Goal: Task Accomplishment & Management: Manage account settings

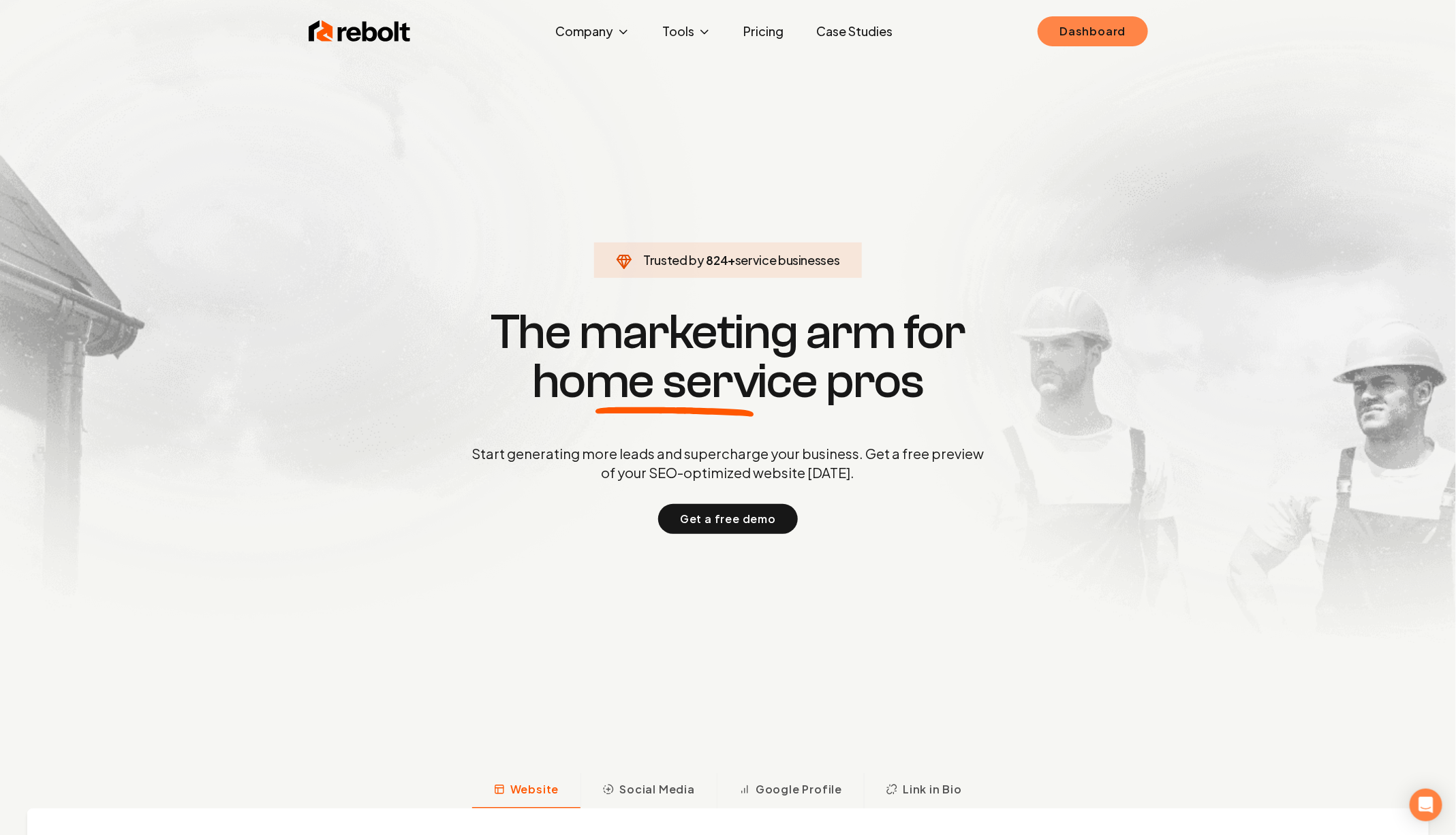
click at [1129, 29] on link "Dashboard" at bounding box center [1093, 32] width 110 height 30
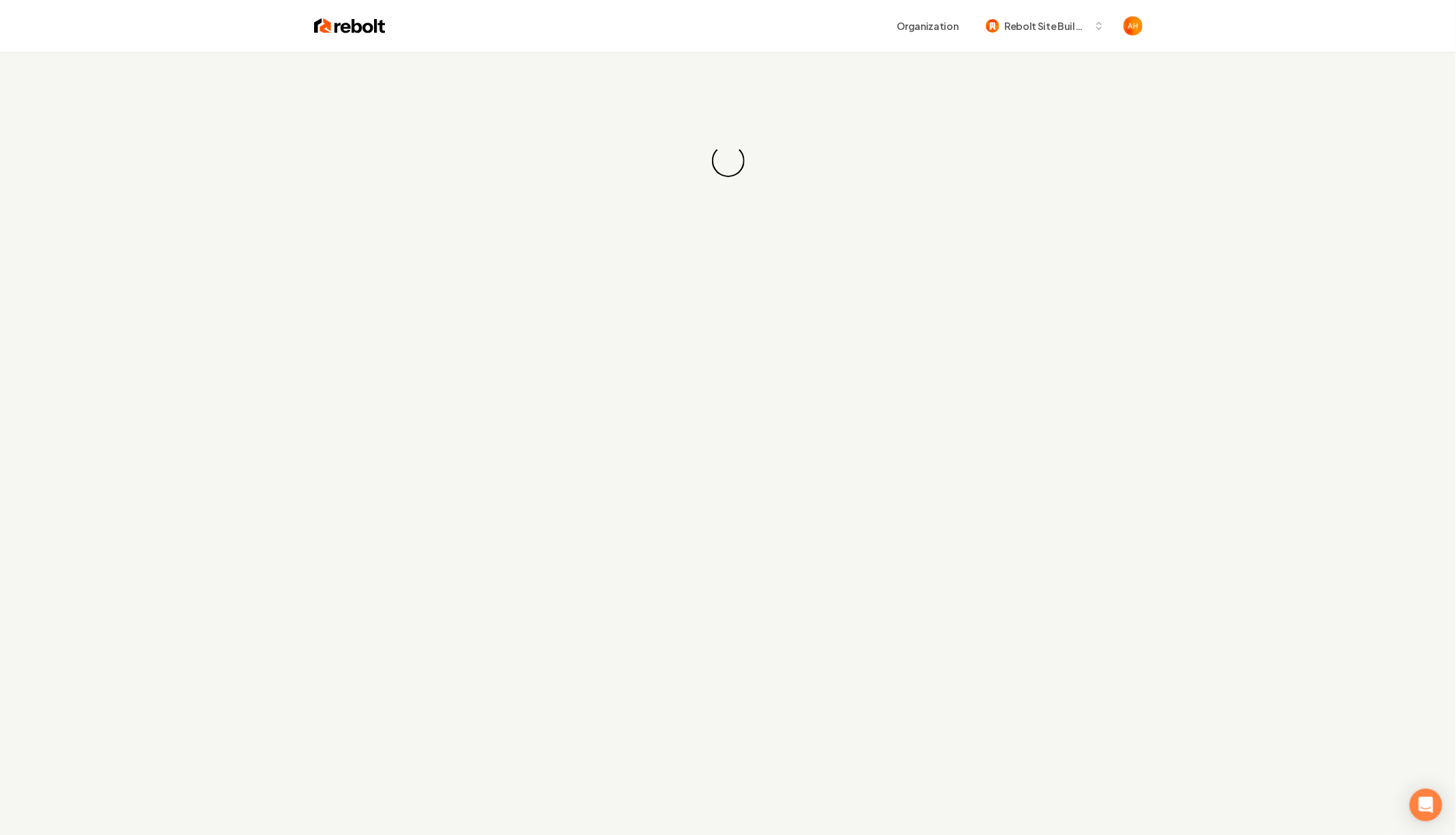
click at [587, 97] on div "Loading... Loading..." at bounding box center [728, 161] width 1456 height 218
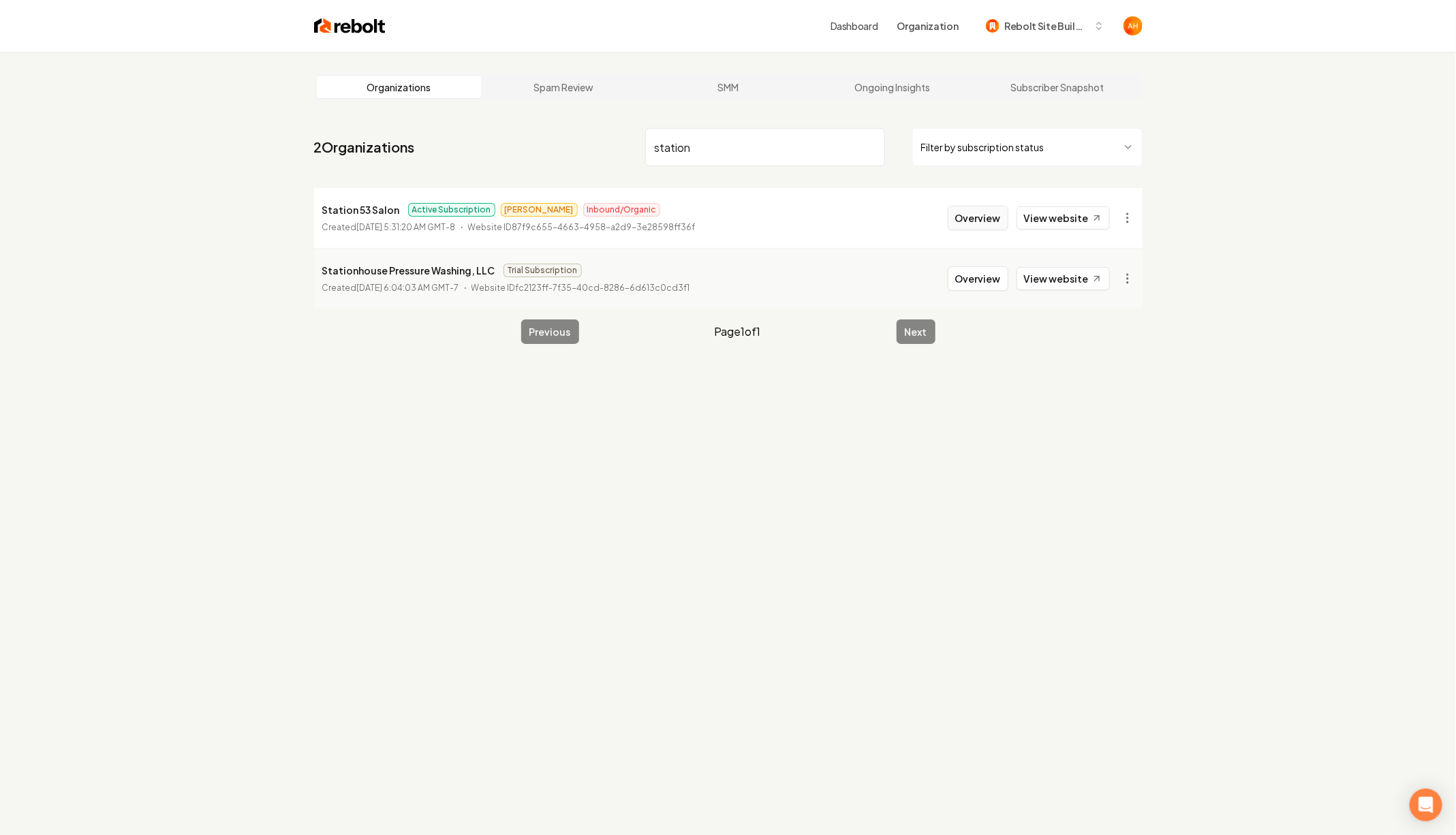
type input "station"
click at [975, 227] on button "Overview" at bounding box center [978, 218] width 60 height 25
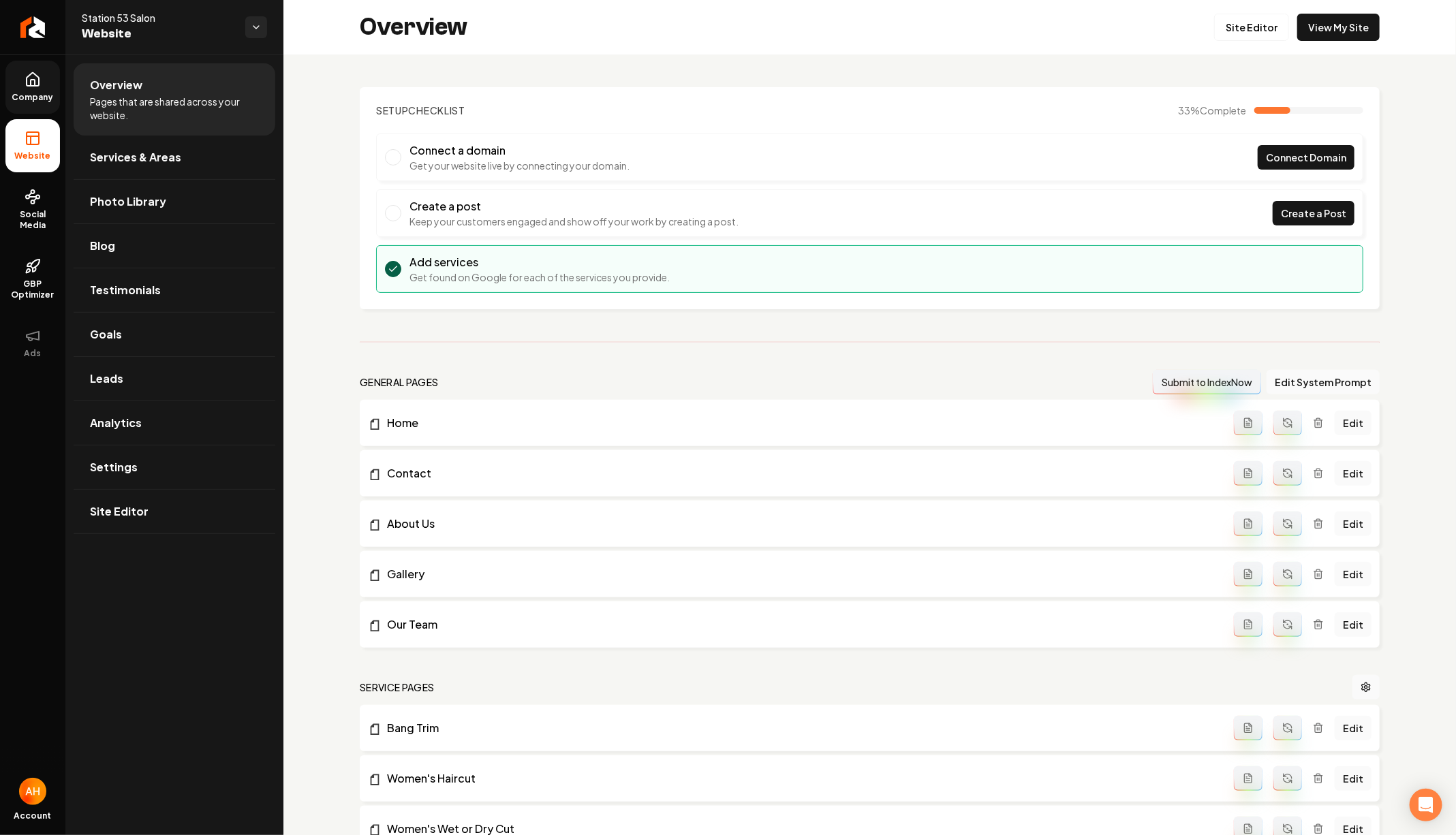
click at [38, 69] on link "Company" at bounding box center [32, 86] width 54 height 53
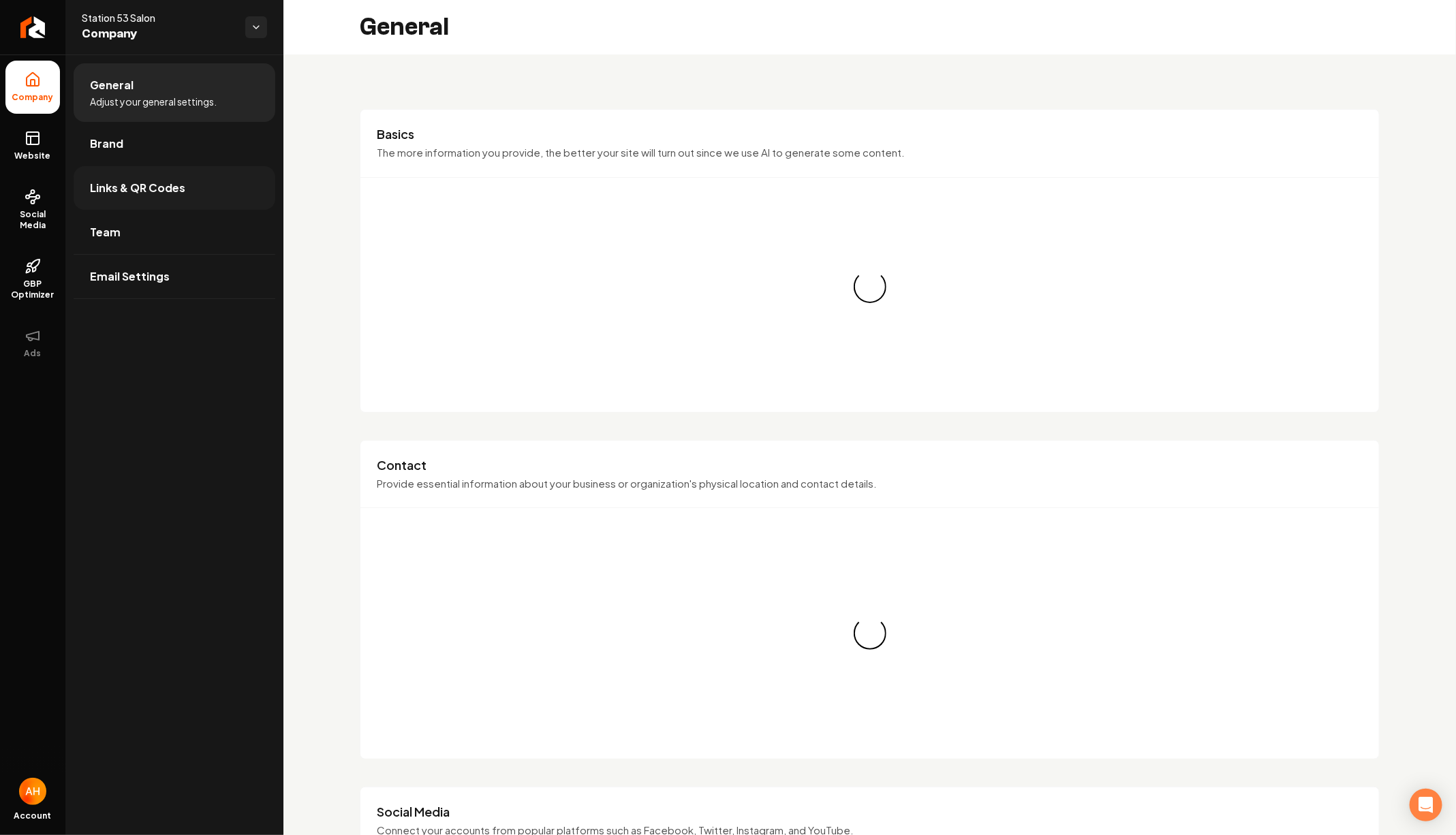
click at [198, 201] on link "Links & QR Codes" at bounding box center [174, 188] width 202 height 44
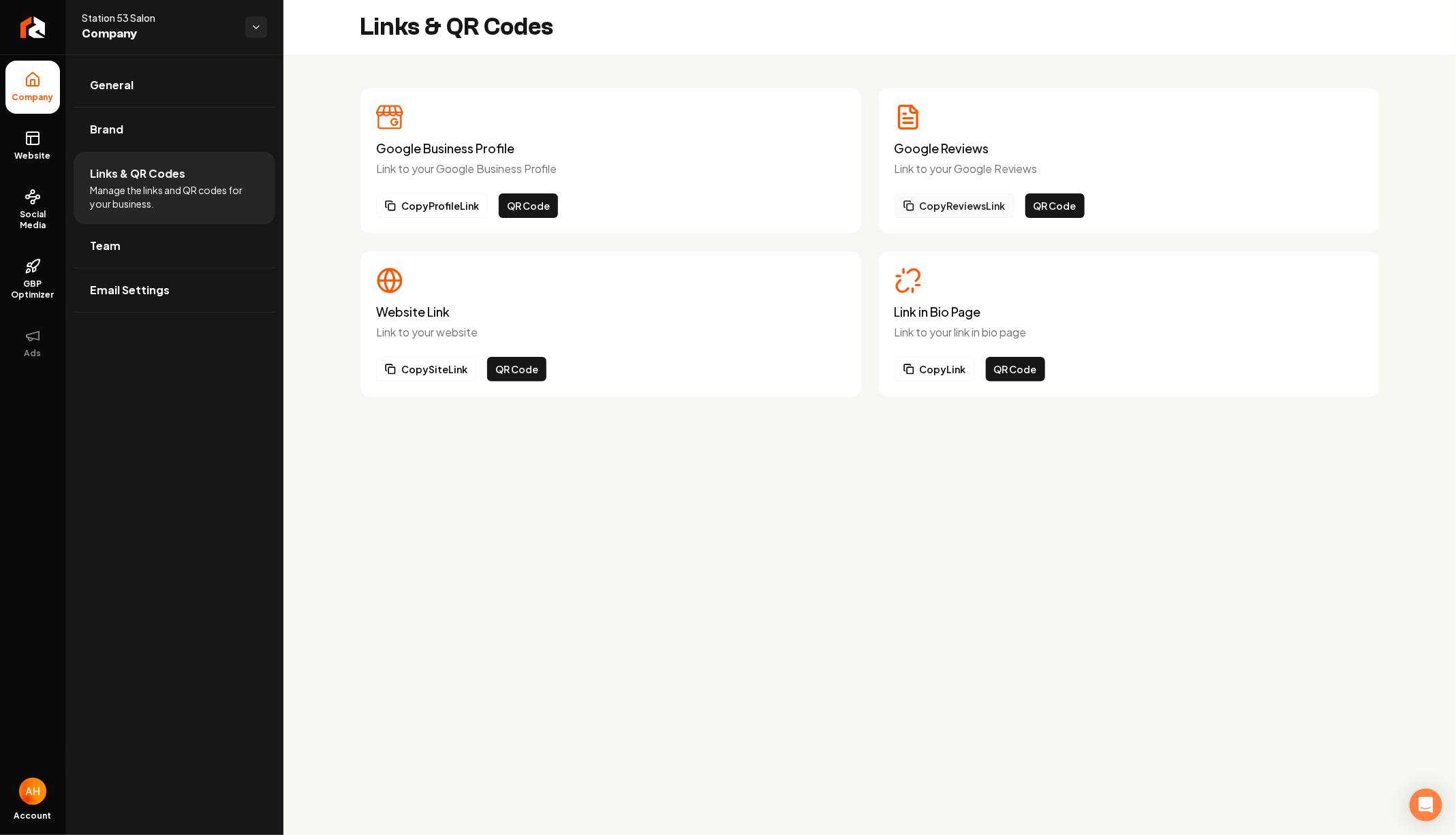
click at [983, 201] on button "Copy Reviews Link" at bounding box center [954, 206] width 120 height 25
click at [976, 201] on button "Copy Reviews Link" at bounding box center [954, 206] width 120 height 25
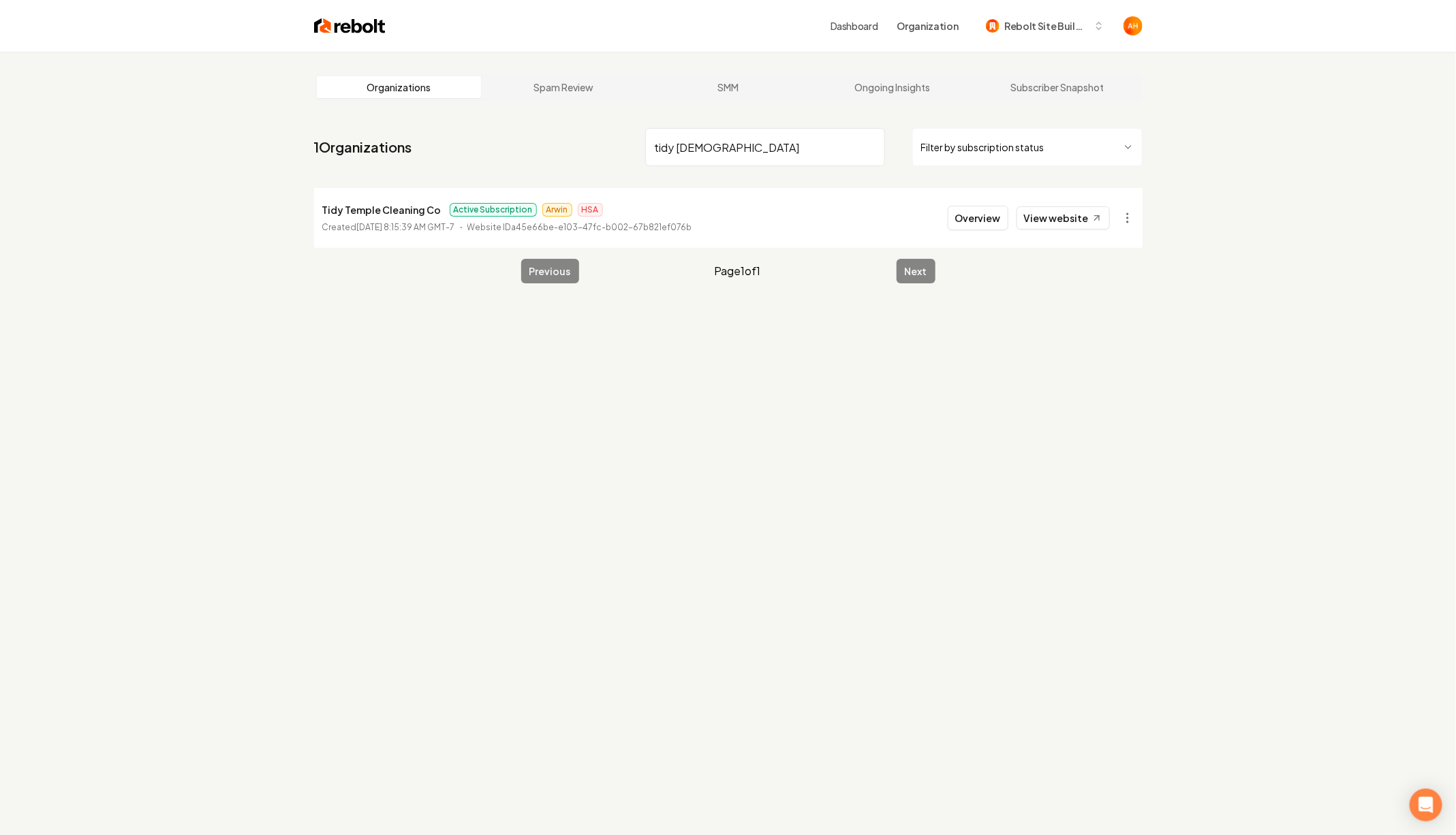
type input "tidy [DEMOGRAPHIC_DATA]"
click at [1134, 219] on html "Dashboard Organization Rebolt Site Builder Organizations Spam Review SMM Ongoin…" at bounding box center [728, 418] width 1456 height 835
click at [1111, 330] on link "View in Stripe" at bounding box center [1095, 336] width 86 height 22
click at [621, 141] on nav "1 Organizations tidy [DEMOGRAPHIC_DATA] Filter by subscription status" at bounding box center [728, 152] width 828 height 60
click at [385, 222] on time "[DATE] 8:15:39 AM GMT-7" at bounding box center [406, 227] width 98 height 10
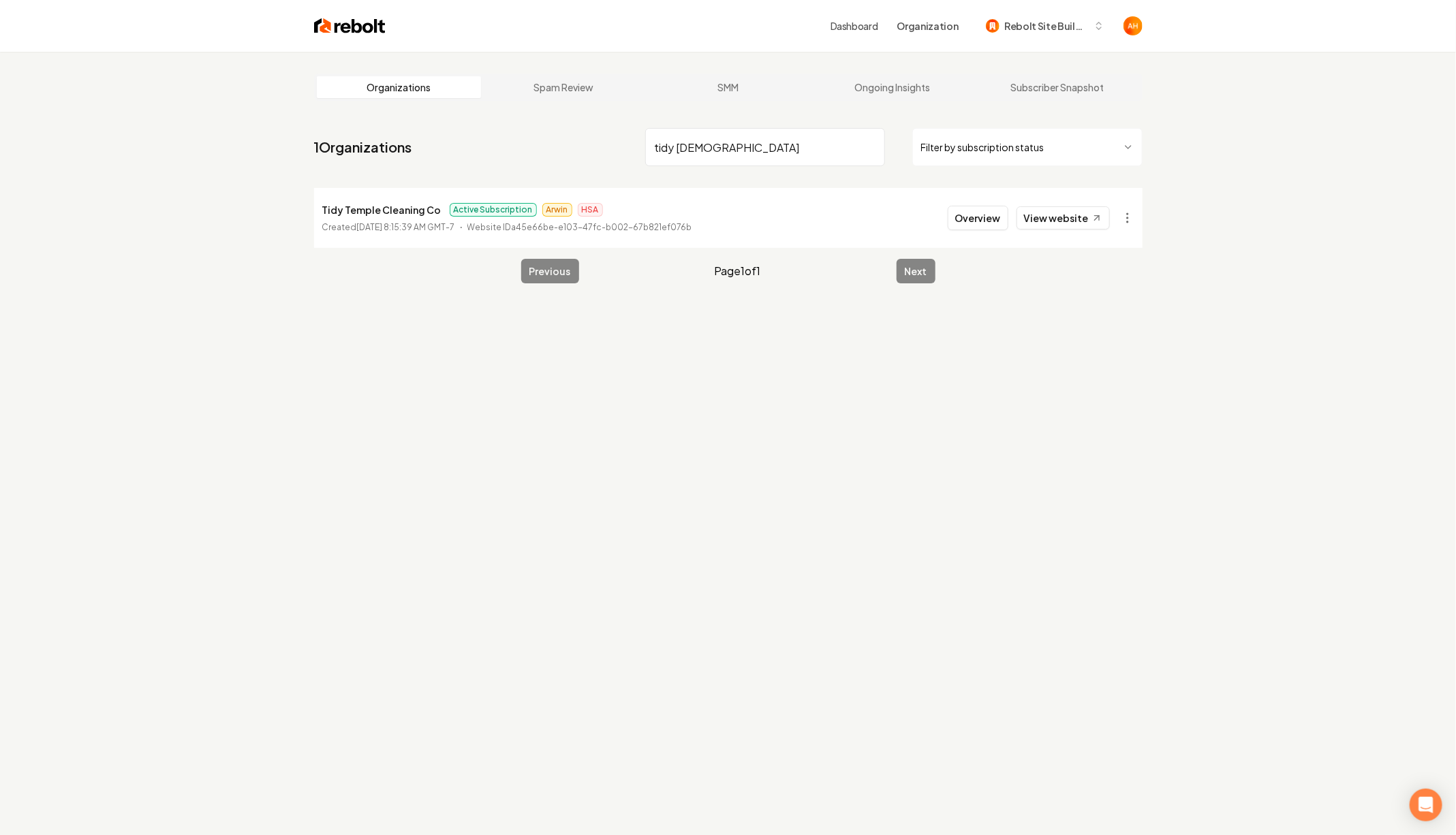
click at [386, 219] on div "Tidy Temple Cleaning Co Active Subscription Arwin HSA Created [DATE] 8:15:39 AM…" at bounding box center [507, 218] width 370 height 33
click at [395, 210] on p "Tidy Temple Cleaning Co" at bounding box center [382, 210] width 119 height 16
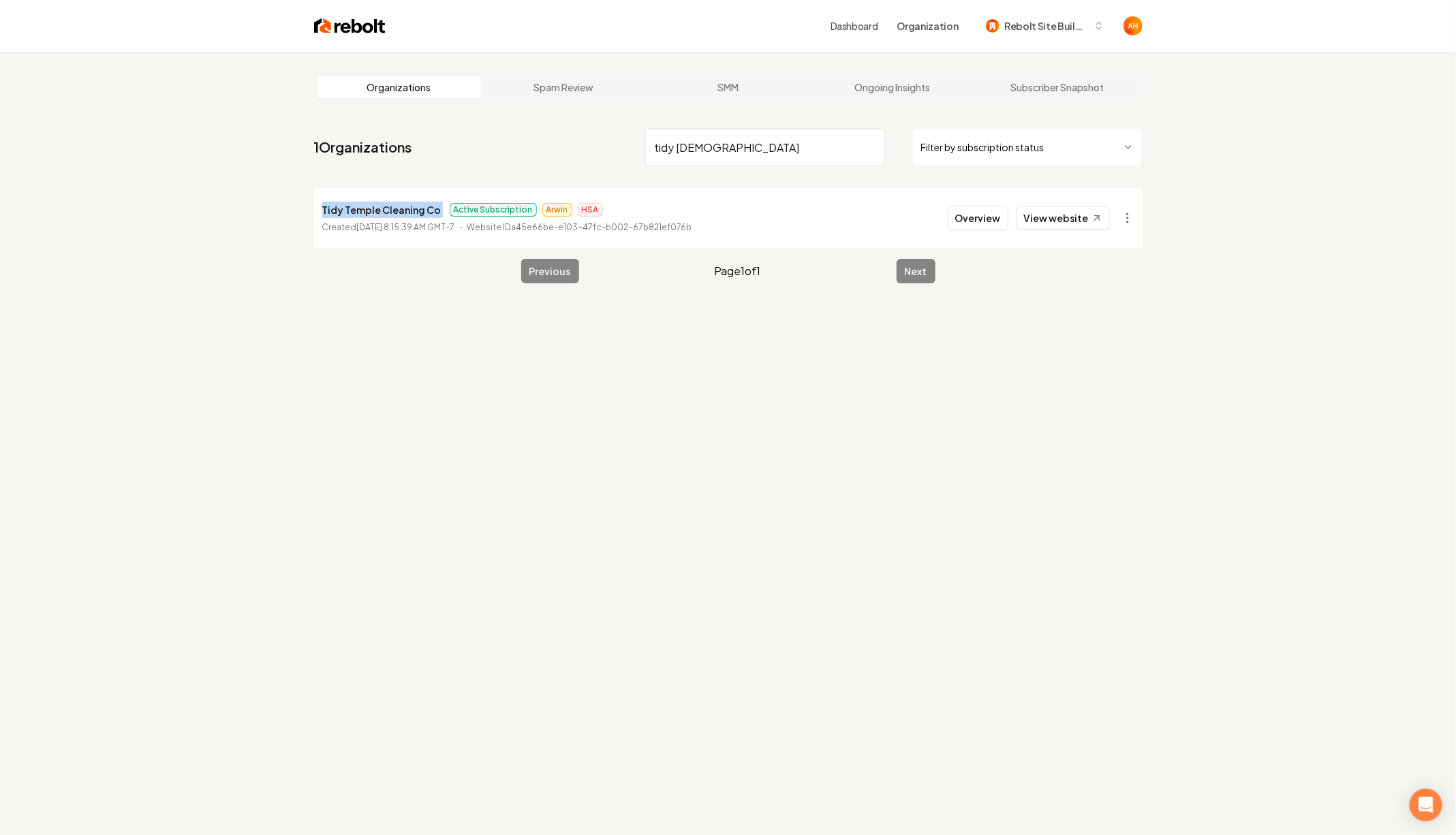
copy p "Tidy Temple Cleaning Co"
